Goal: Information Seeking & Learning: Learn about a topic

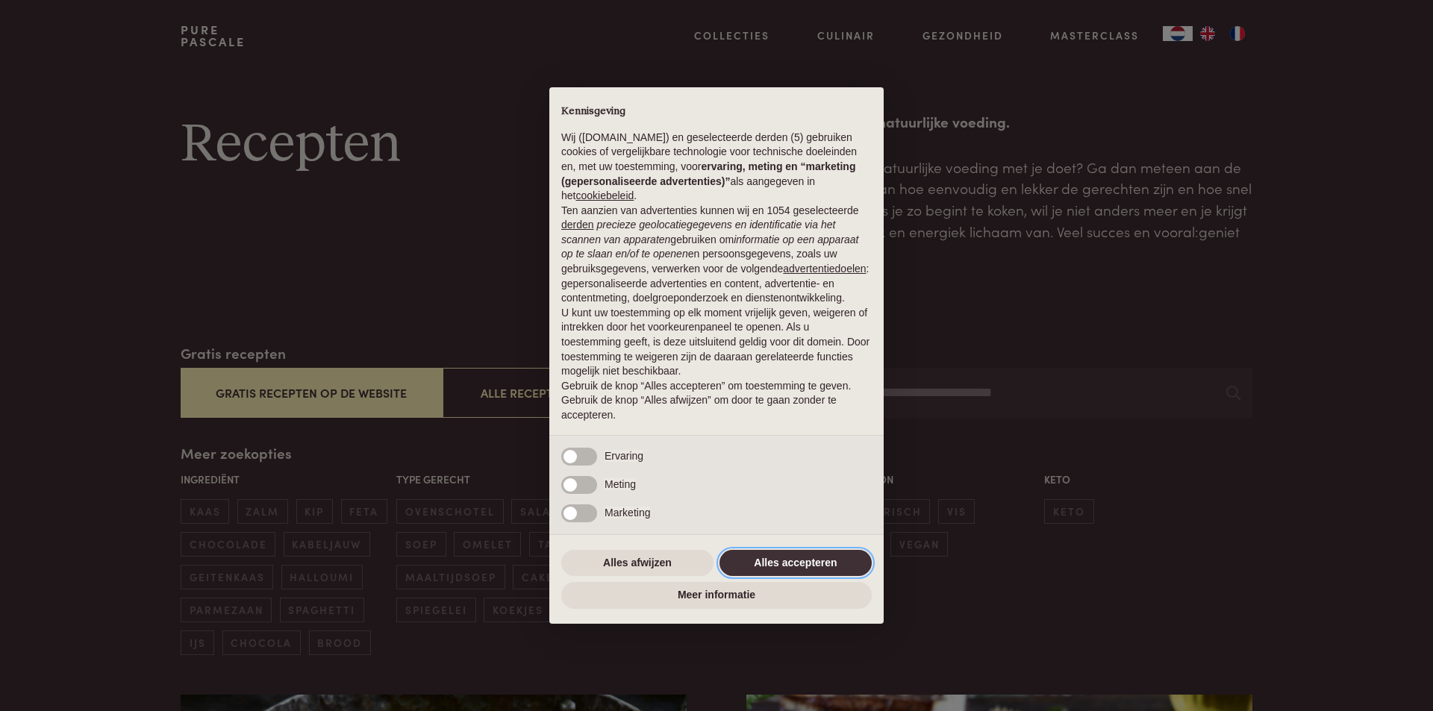
click at [781, 556] on button "Alles accepteren" at bounding box center [796, 563] width 152 height 27
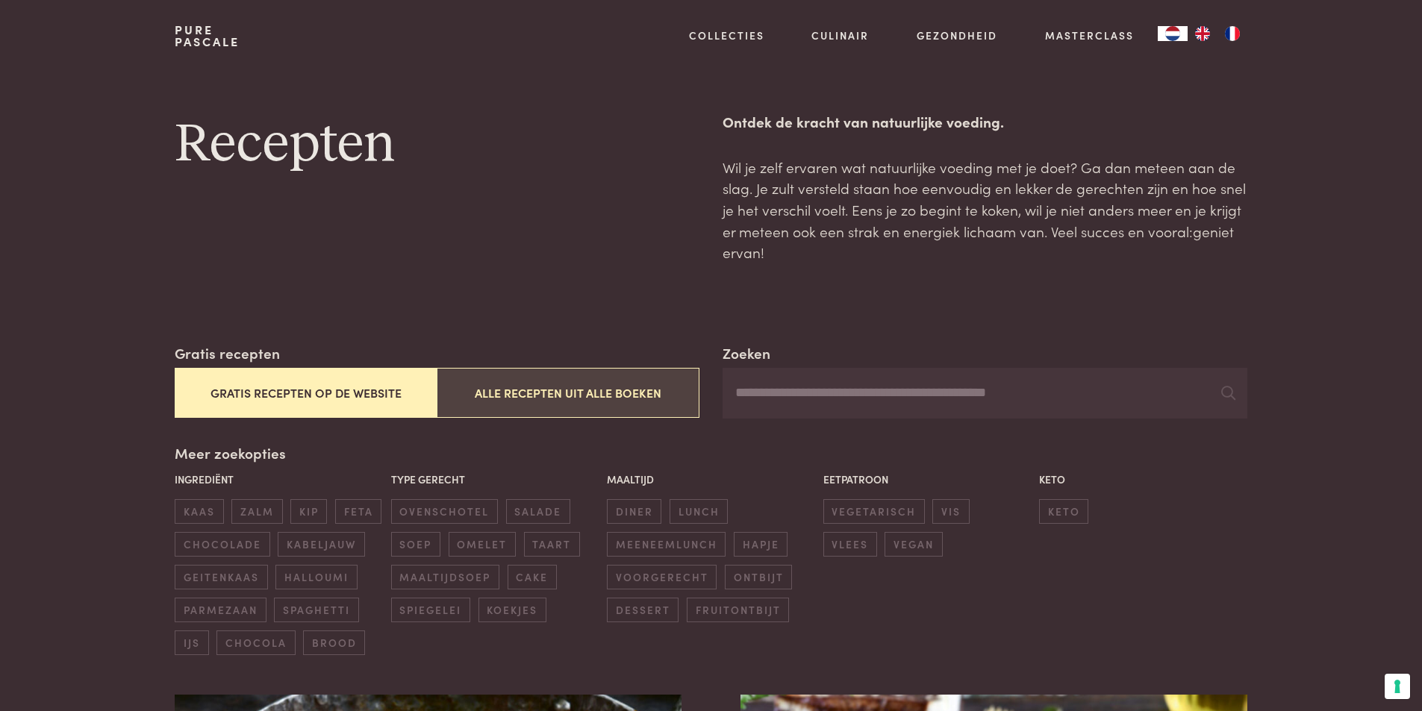
scroll to position [149, 0]
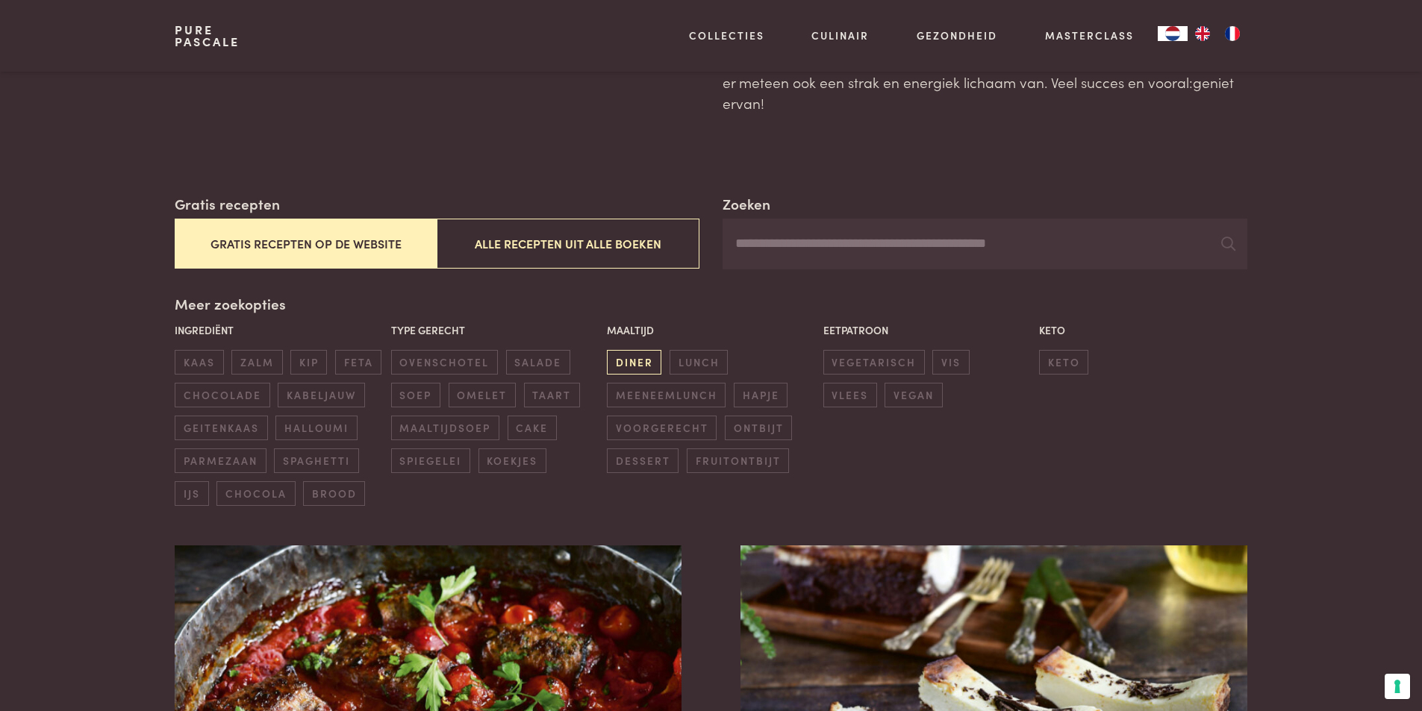
click at [648, 361] on span "diner" at bounding box center [634, 362] width 54 height 25
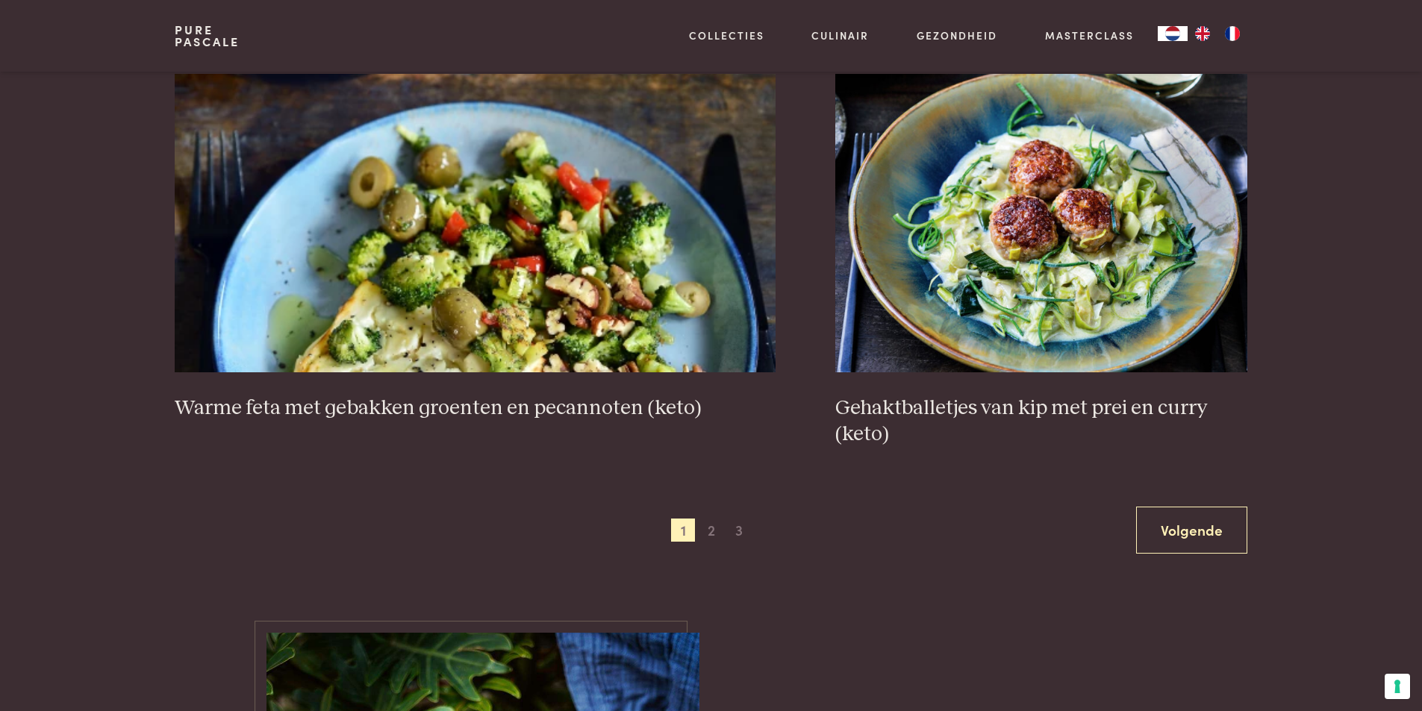
scroll to position [2881, 0]
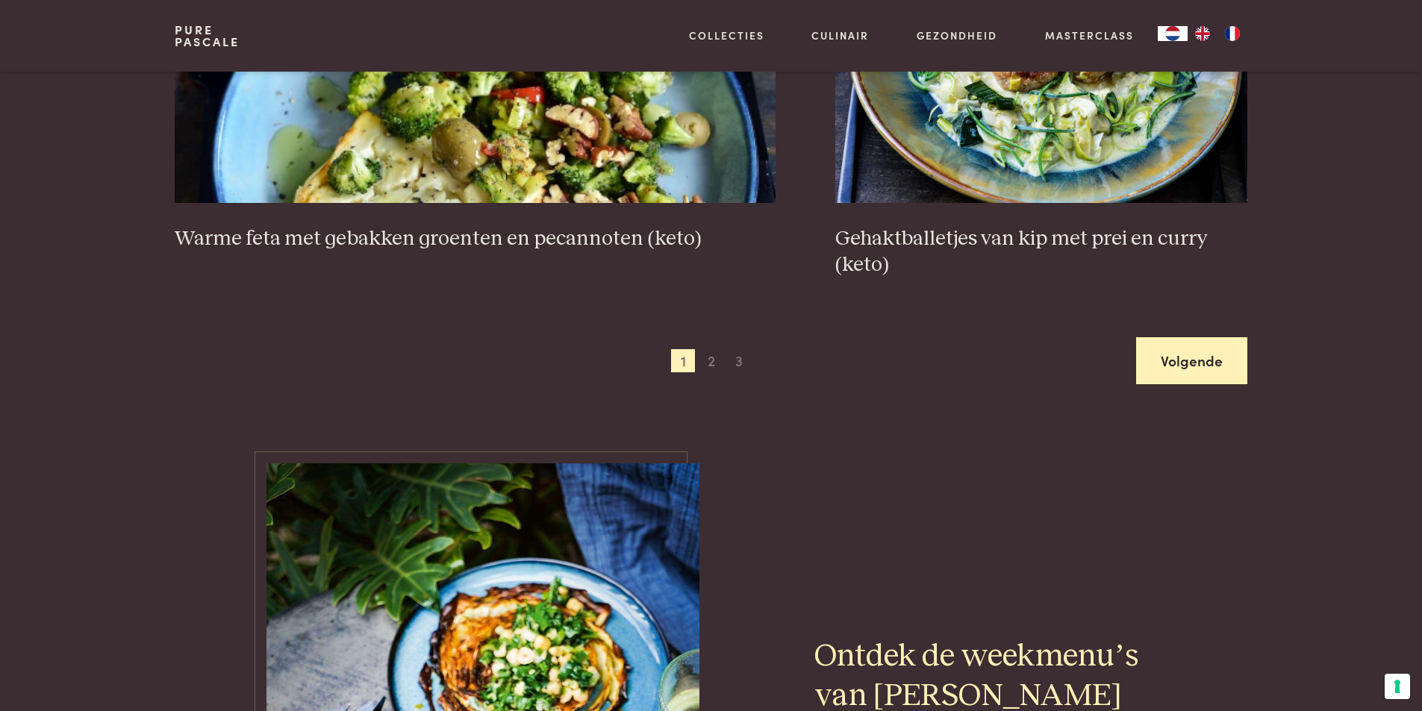
click at [1197, 352] on link "Volgende" at bounding box center [1191, 360] width 111 height 47
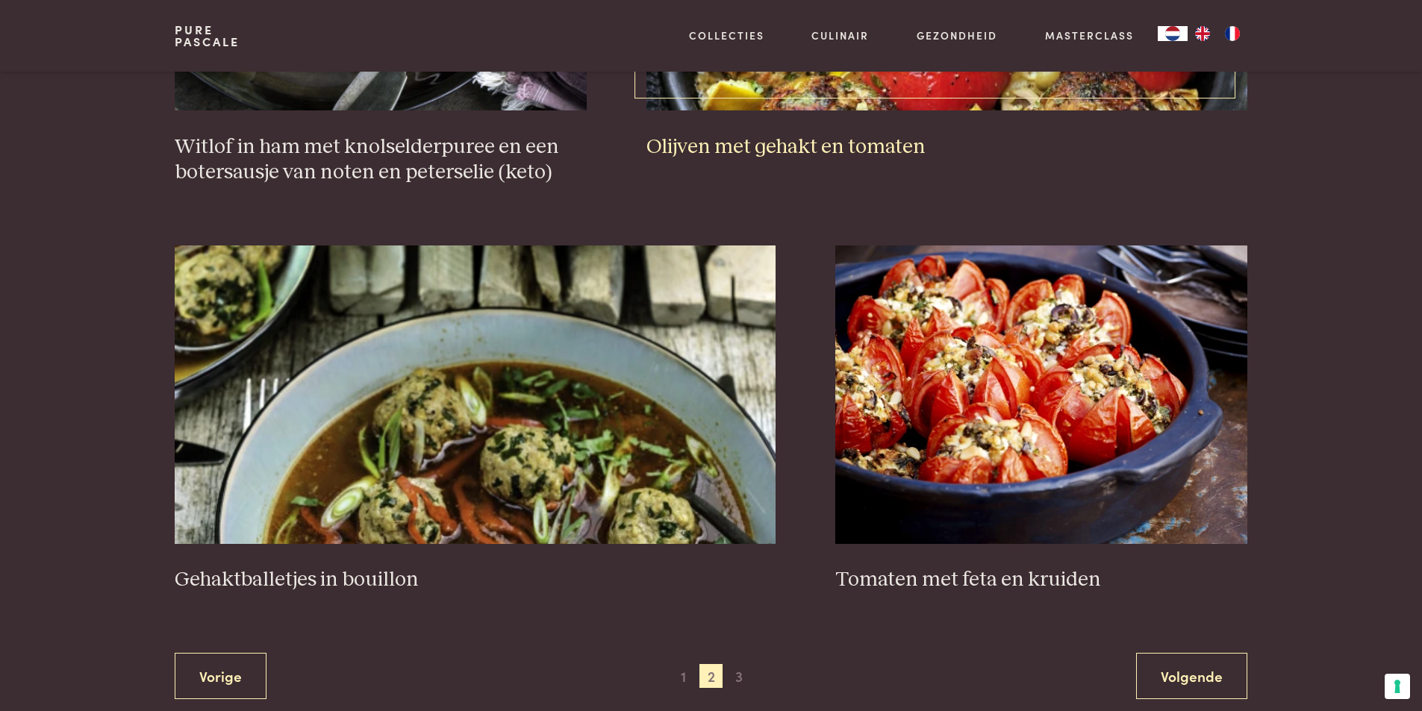
scroll to position [2582, 0]
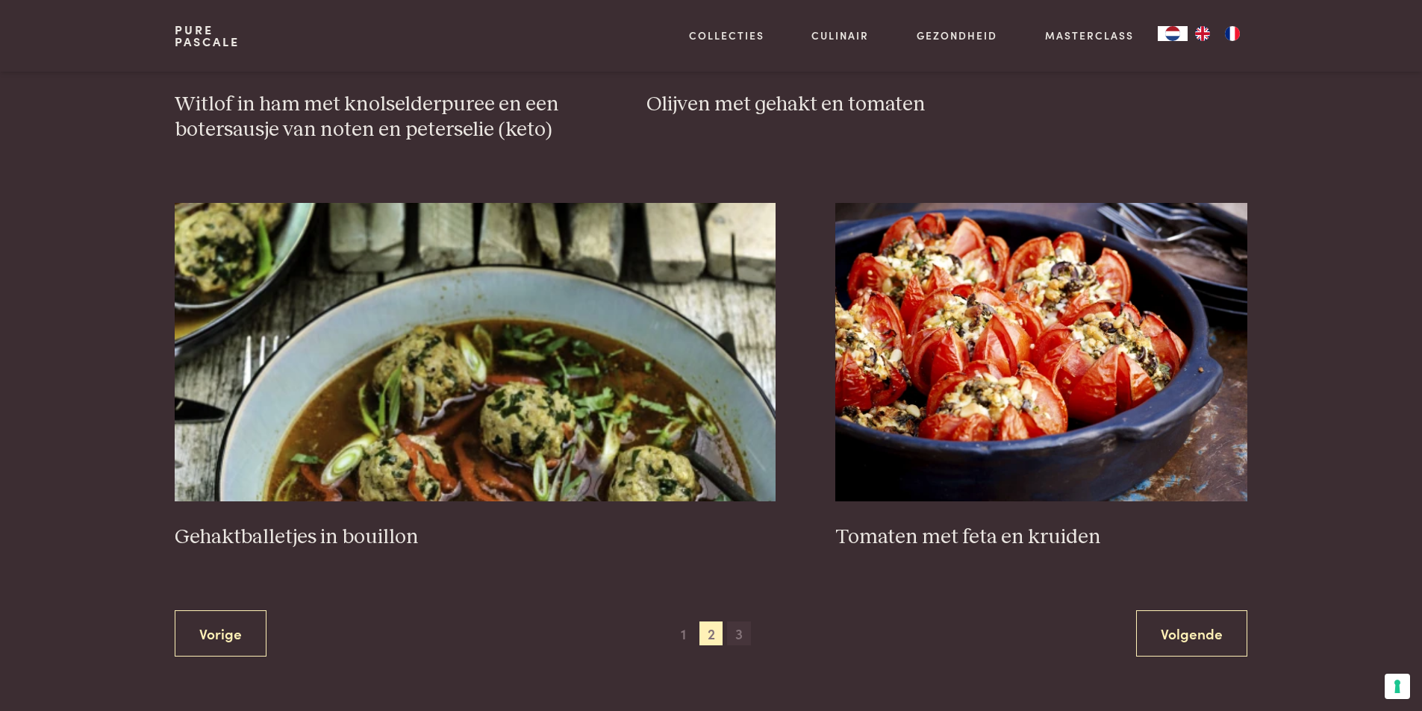
click at [734, 638] on span "3" at bounding box center [739, 634] width 24 height 24
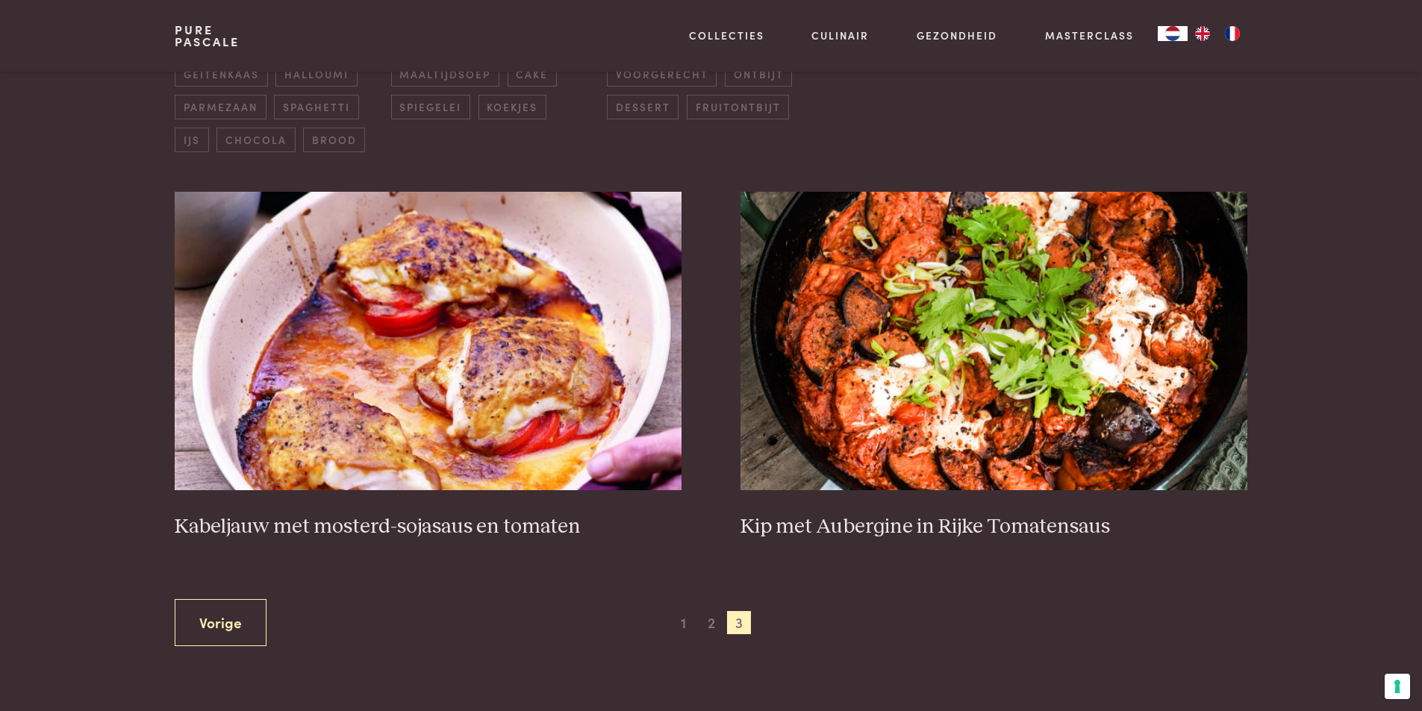
scroll to position [641, 0]
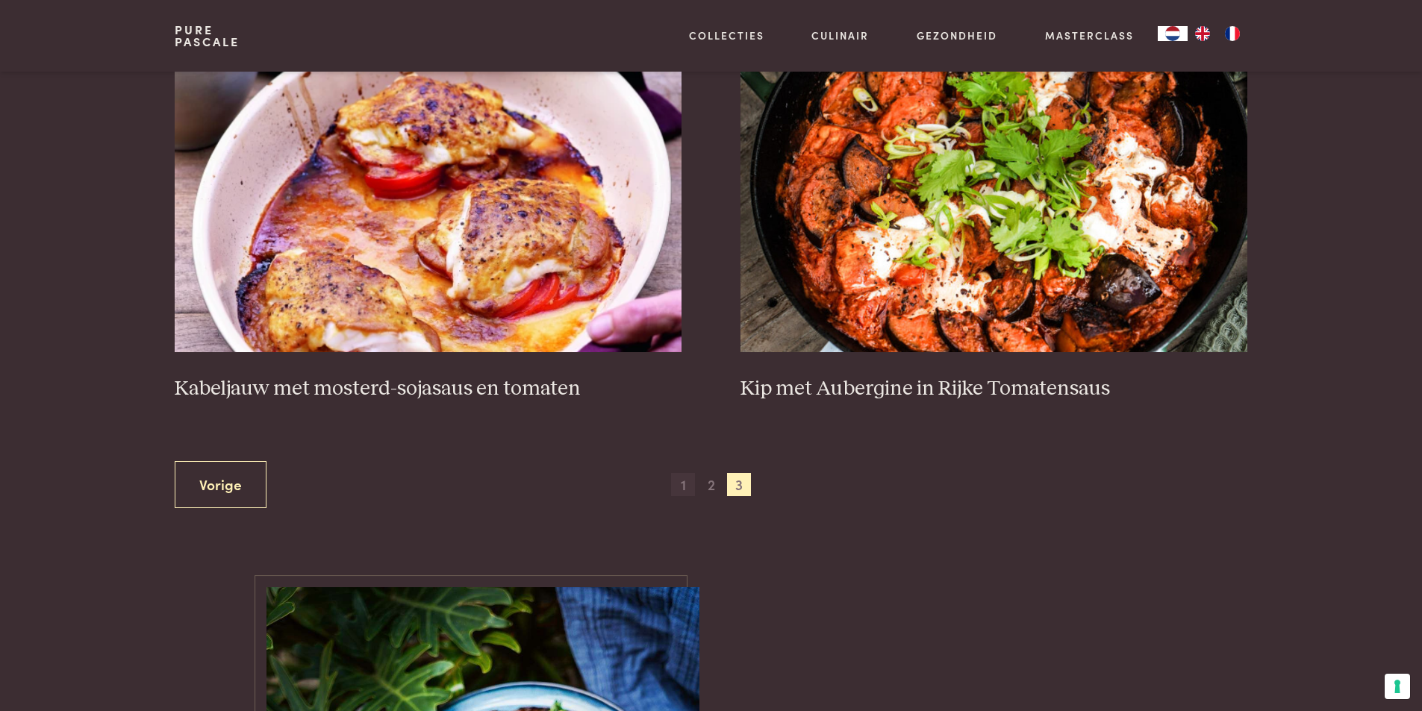
click at [685, 486] on span "1" at bounding box center [683, 485] width 24 height 24
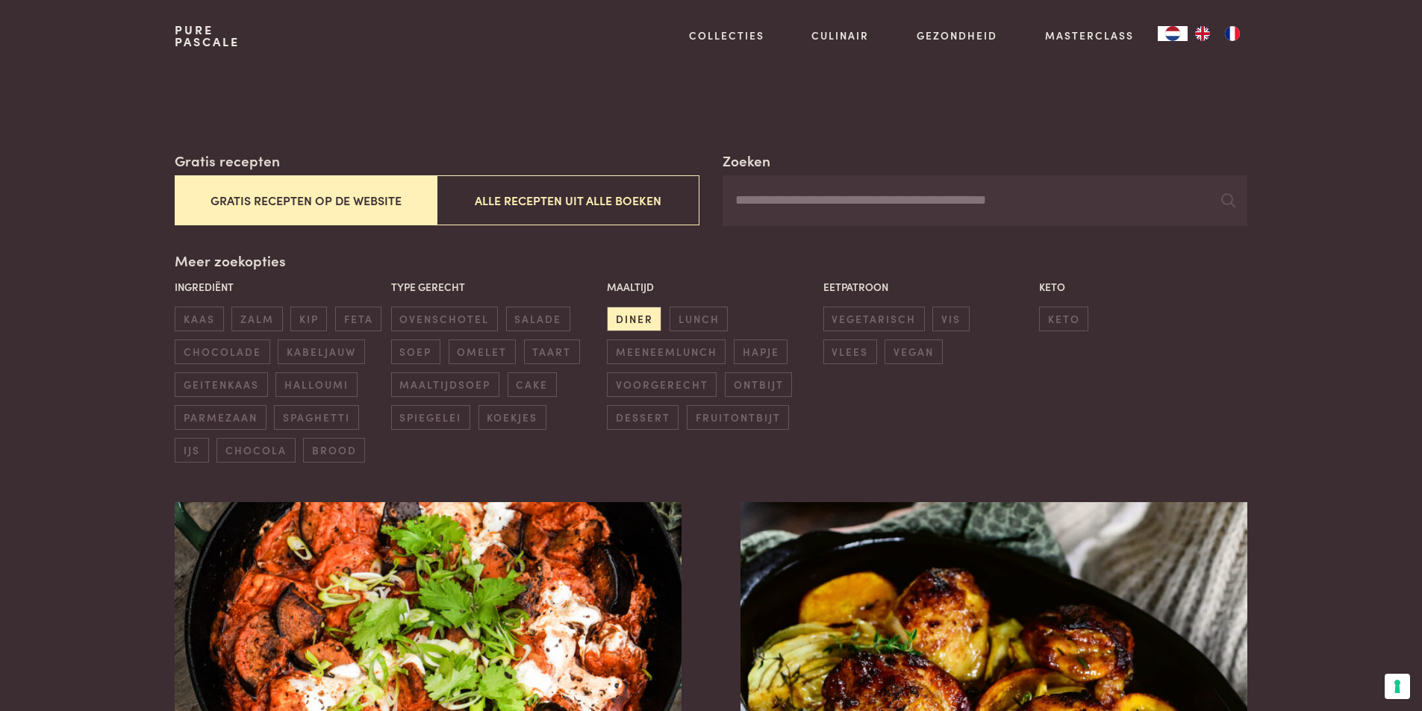
scroll to position [373, 0]
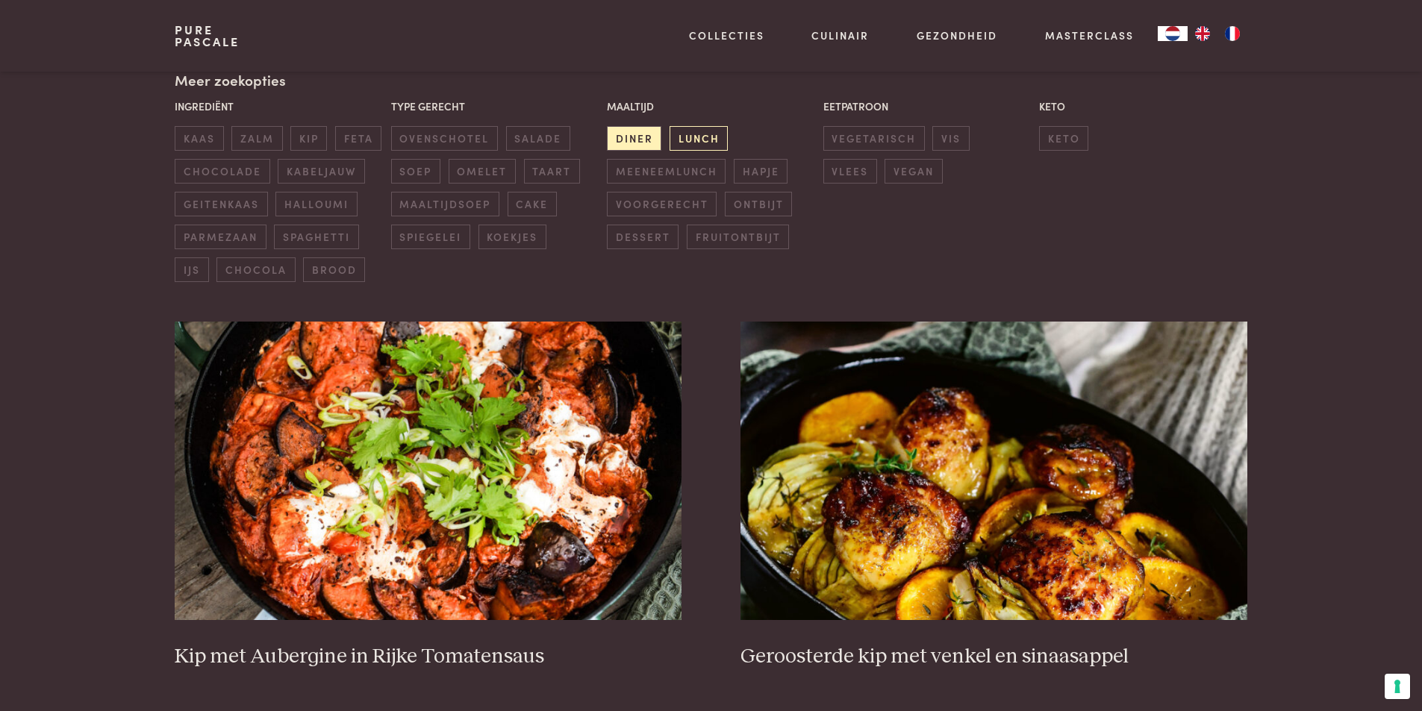
click at [697, 134] on span "lunch" at bounding box center [699, 138] width 58 height 25
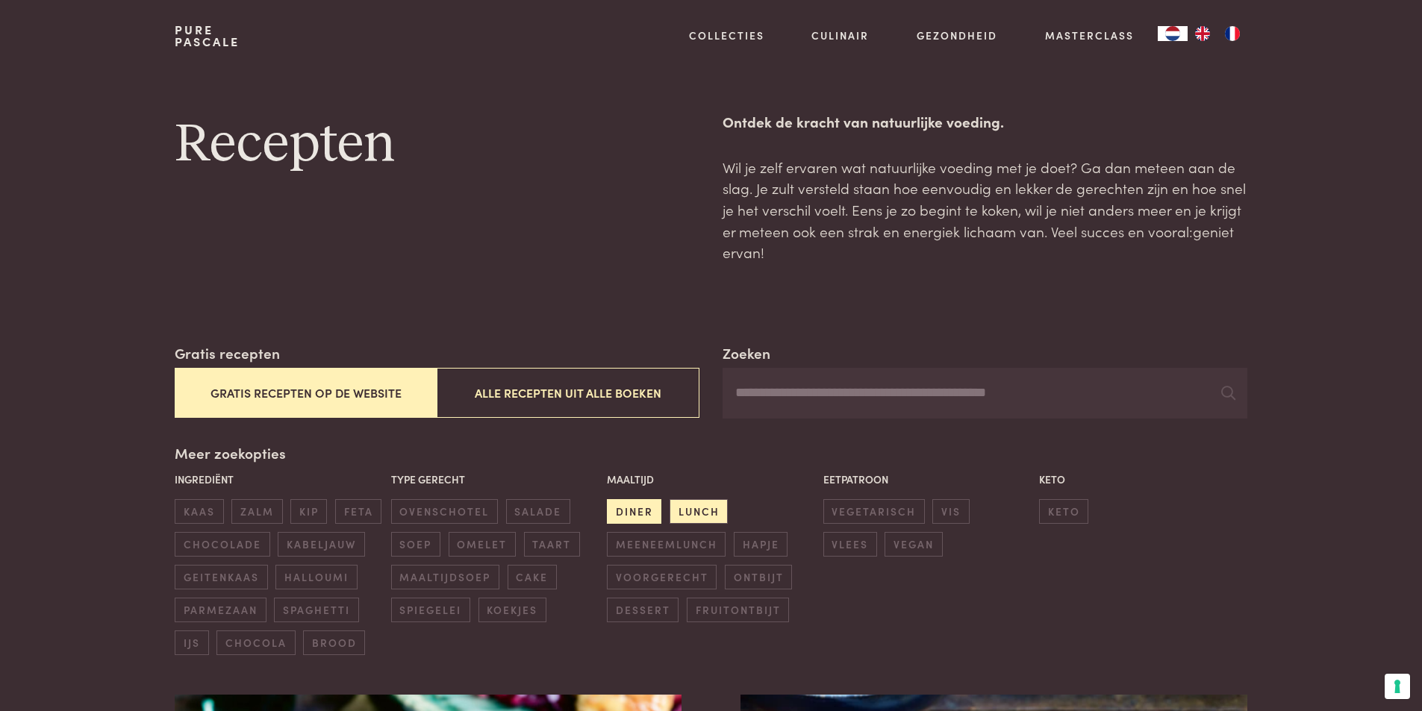
click at [629, 510] on span "diner" at bounding box center [634, 511] width 54 height 25
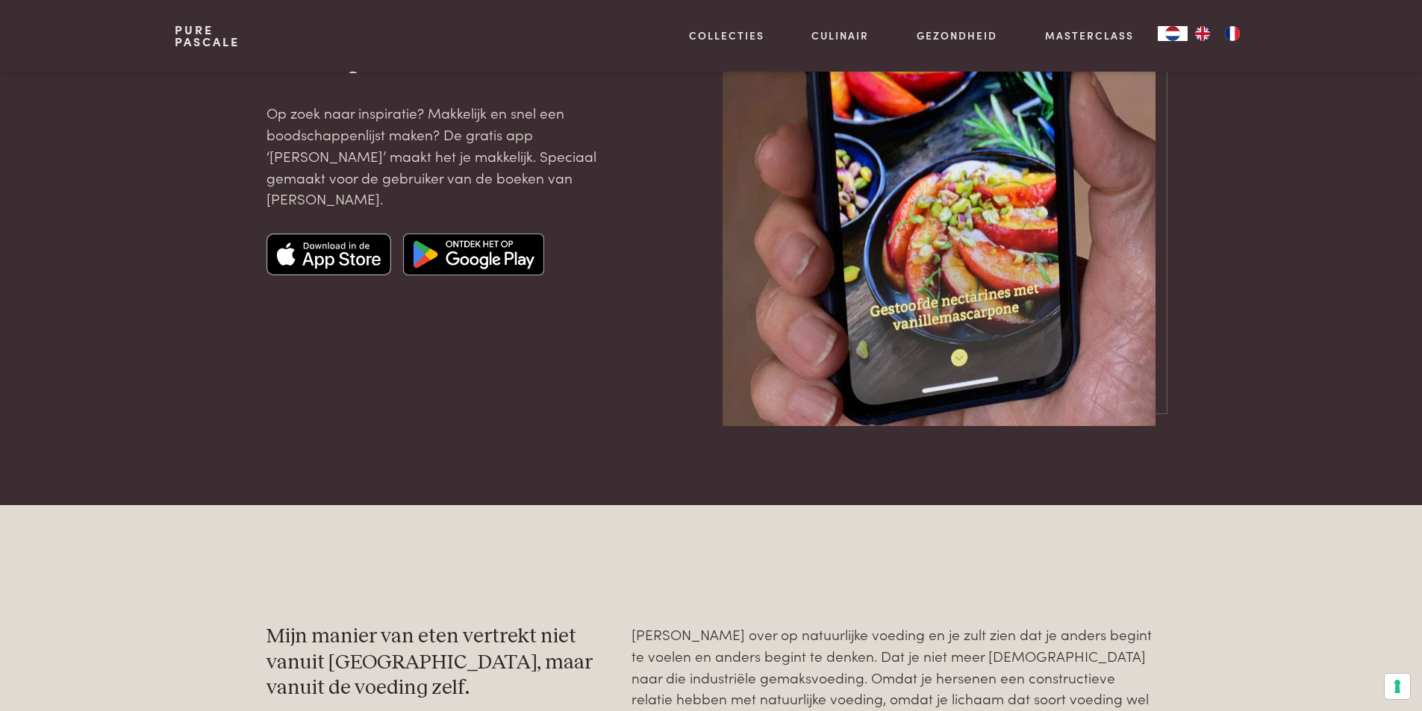
scroll to position [4224, 0]
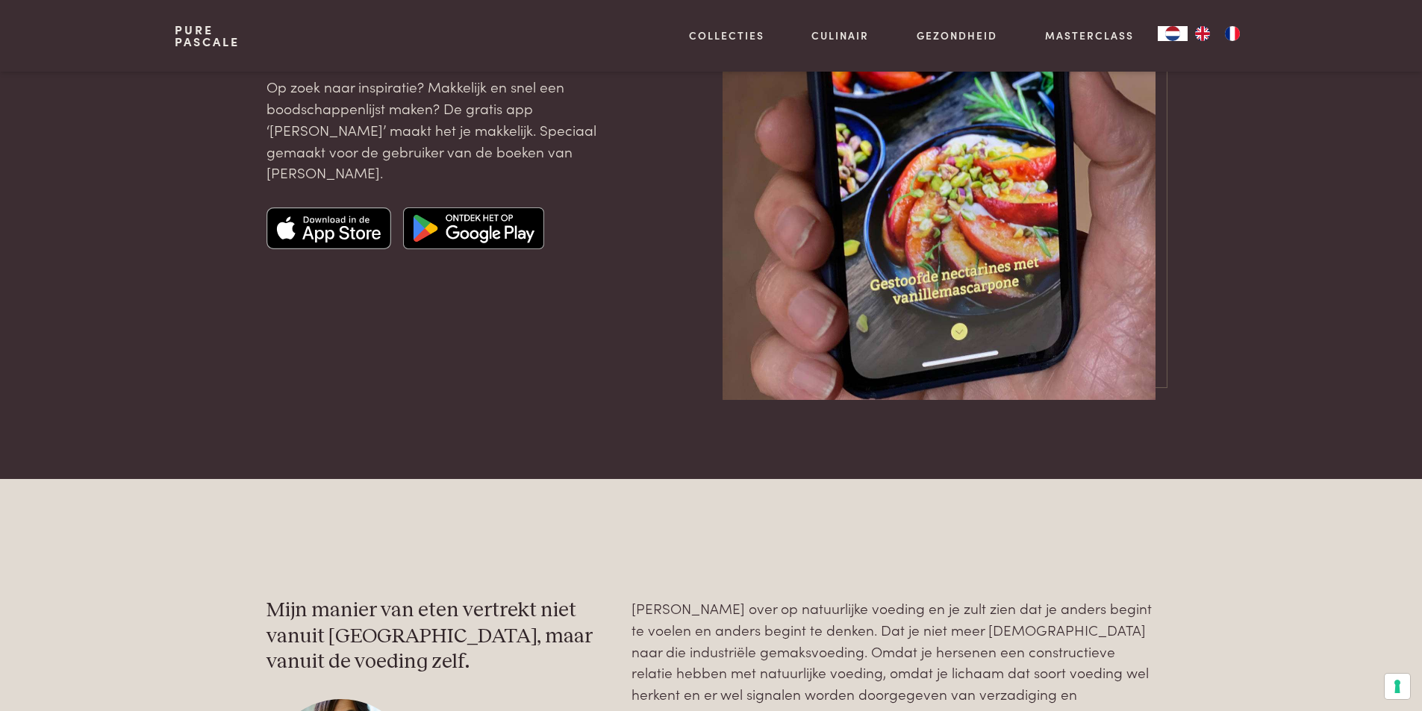
scroll to position [69, 0]
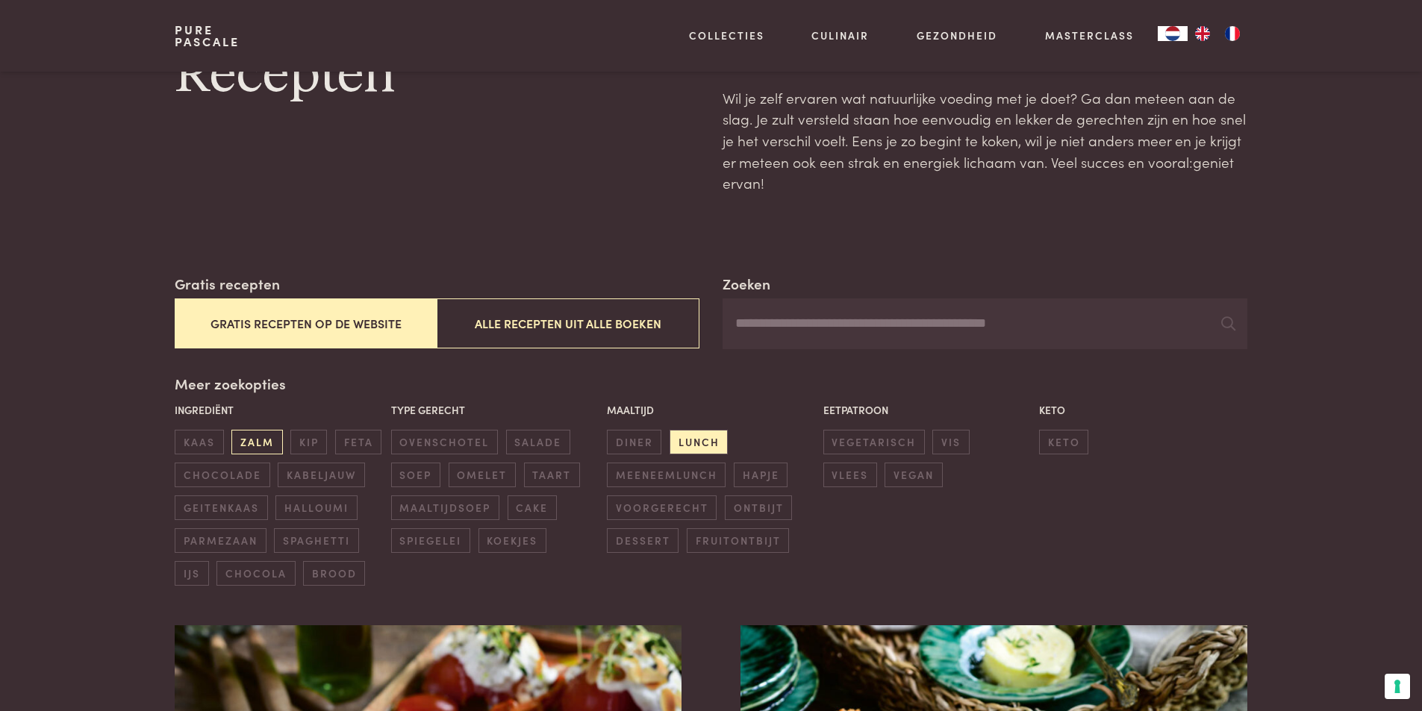
drag, startPoint x: 307, startPoint y: 442, endPoint x: 261, endPoint y: 443, distance: 46.3
click at [306, 442] on span "kip" at bounding box center [308, 442] width 37 height 25
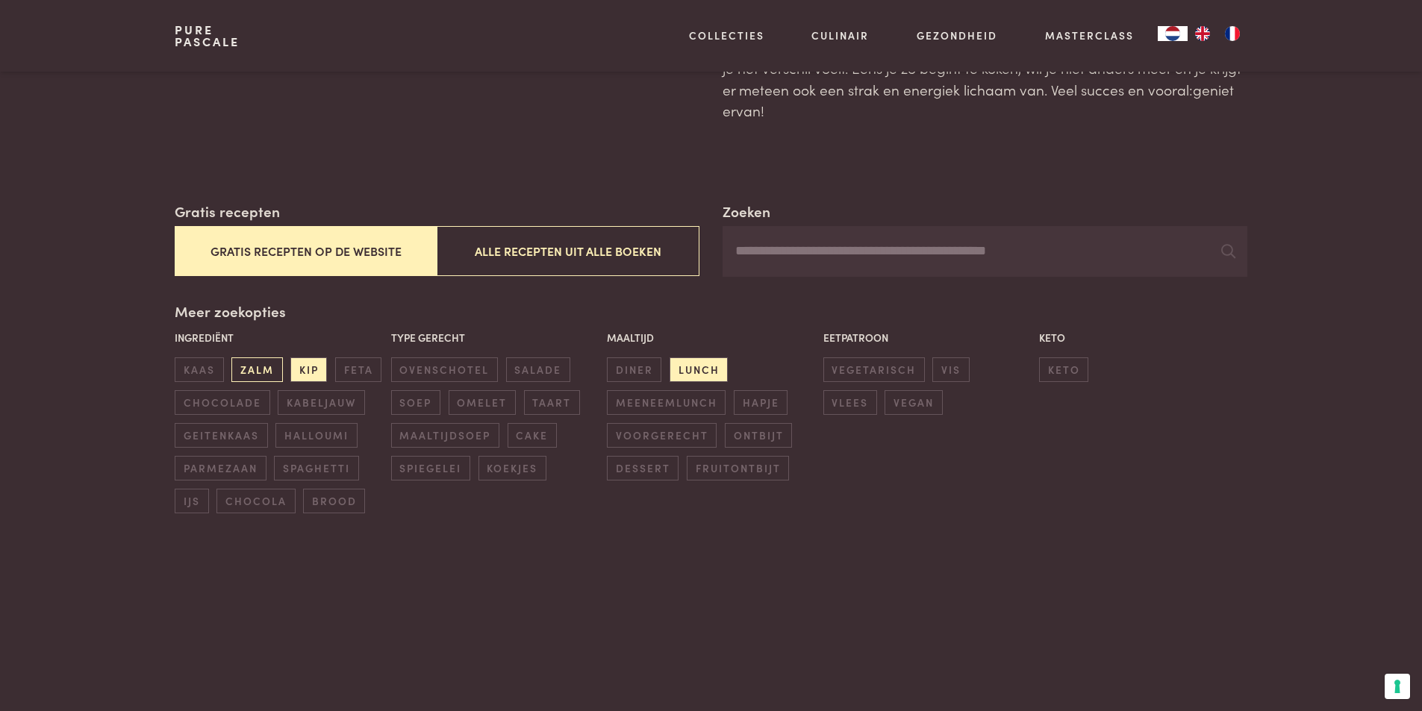
click at [261, 443] on div "Ingrediënt kaas zalm kip feta chocolade kabeljauw geitenkaas halloumi parmezaan…" at bounding box center [279, 422] width 216 height 192
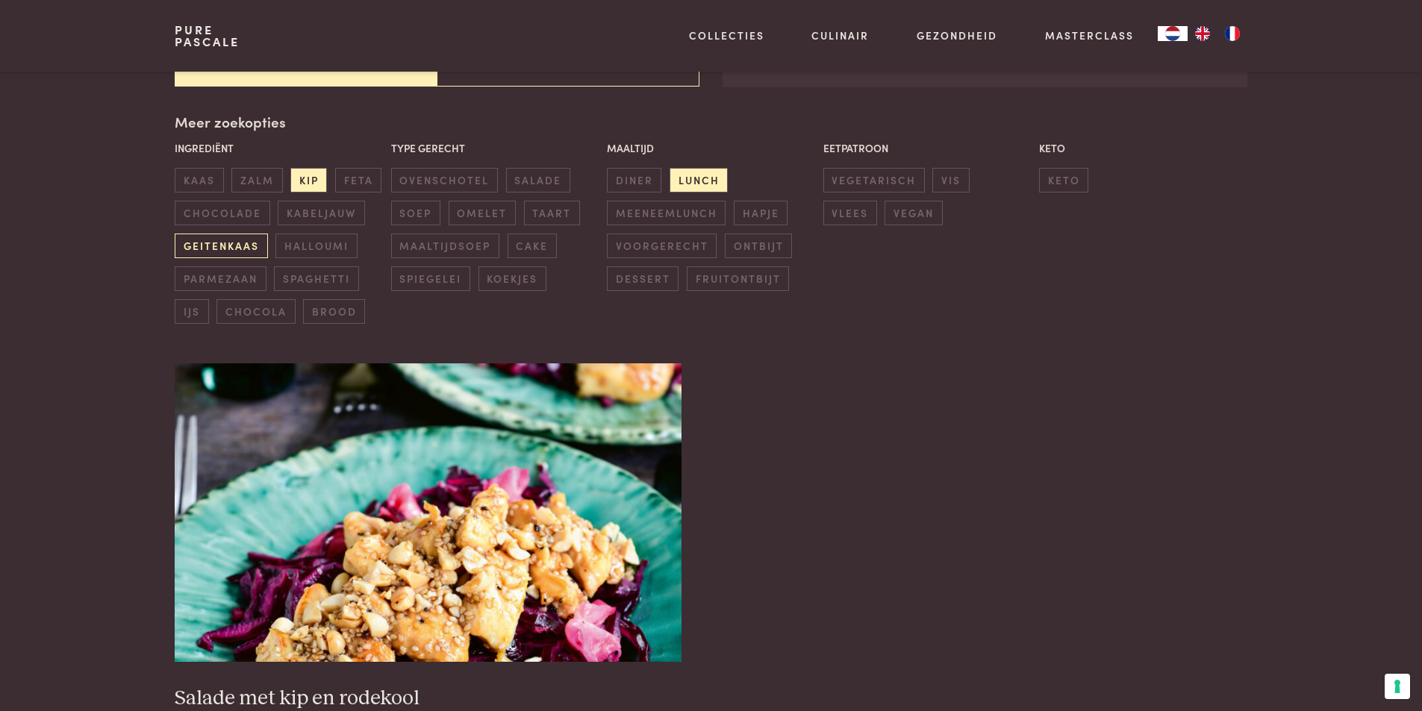
scroll to position [343, 0]
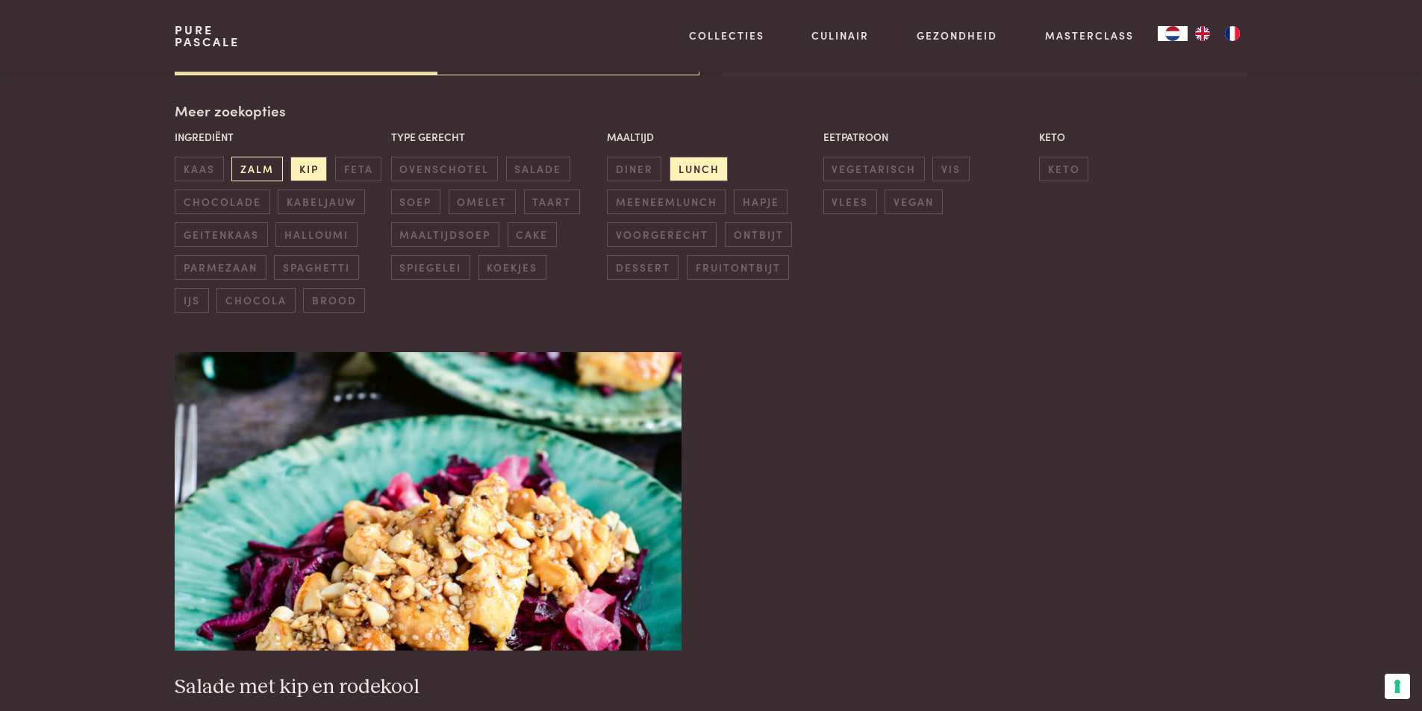
click at [264, 175] on span "zalm" at bounding box center [256, 169] width 51 height 25
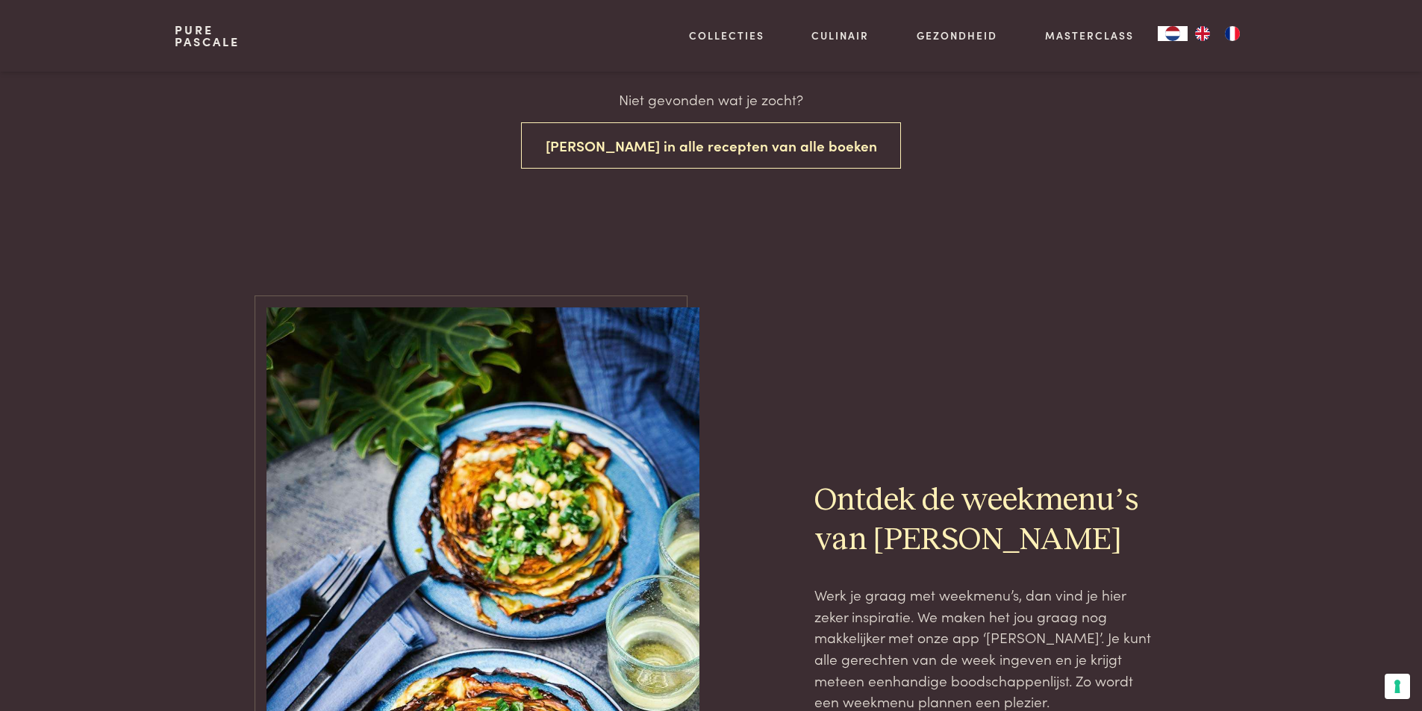
scroll to position [158, 0]
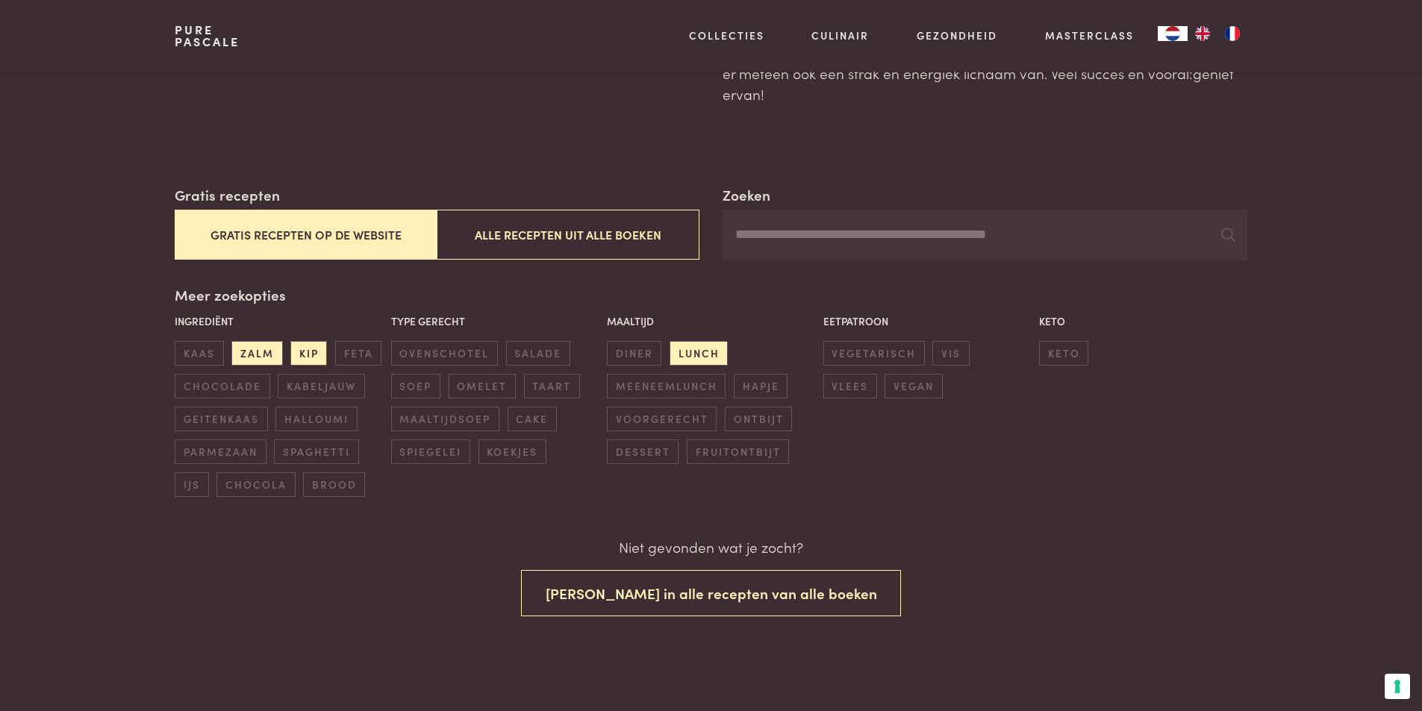
click at [333, 237] on button "Gratis recepten op de website" at bounding box center [306, 235] width 262 height 50
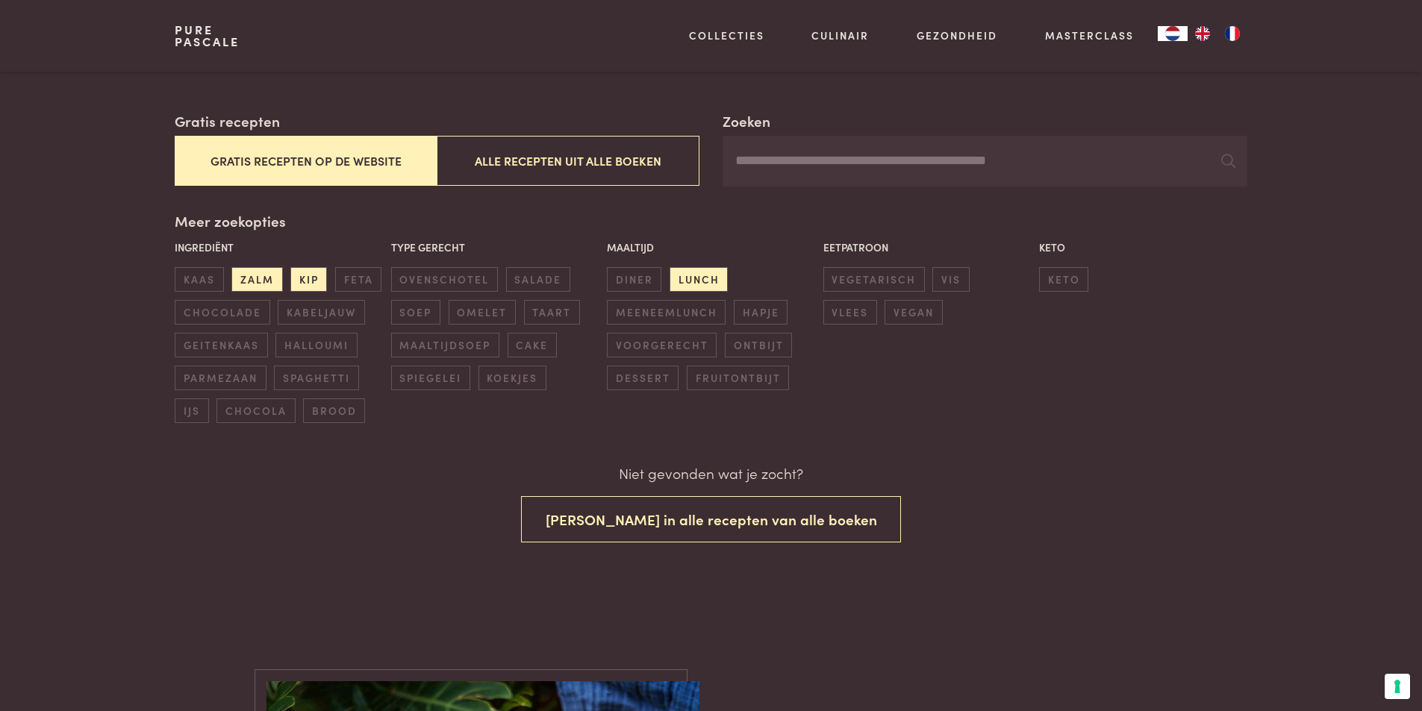
scroll to position [233, 0]
click at [262, 275] on span "zalm" at bounding box center [256, 278] width 51 height 25
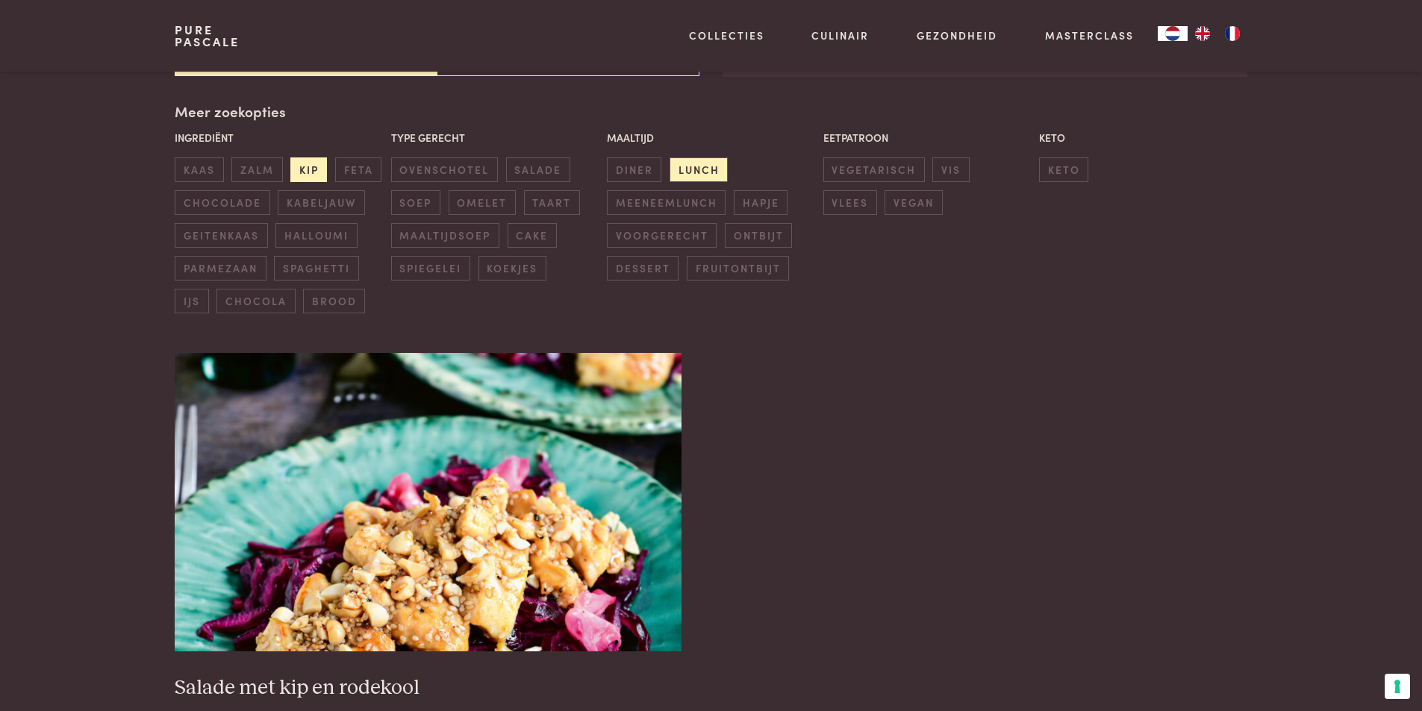
scroll to position [343, 0]
click at [308, 169] on span "kip" at bounding box center [308, 169] width 37 height 25
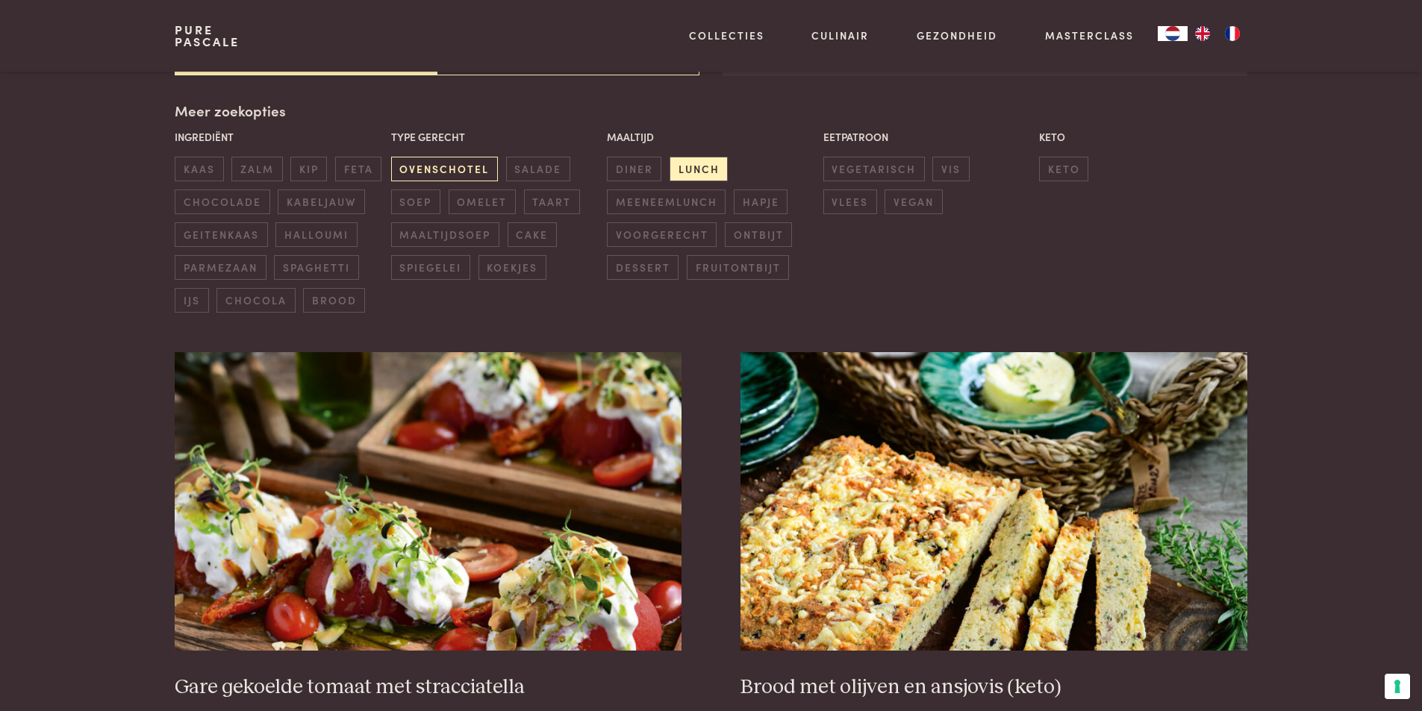
click at [459, 167] on span "ovenschotel" at bounding box center [444, 169] width 107 height 25
